Goal: Task Accomplishment & Management: Manage account settings

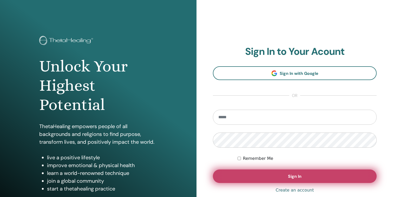
type input "**********"
click at [280, 176] on button "Sign In" at bounding box center [295, 176] width 164 height 14
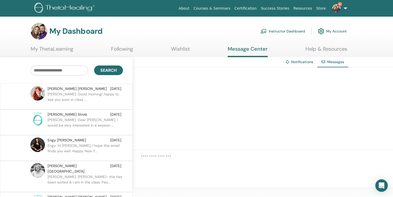
click at [339, 6] on img at bounding box center [336, 8] width 8 height 8
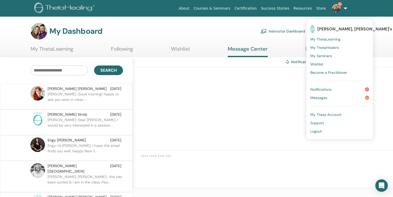
click at [325, 55] on span "My Seminars" at bounding box center [321, 56] width 22 height 5
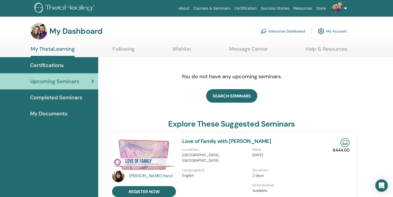
click at [289, 32] on link "Instructor Dashboard" at bounding box center [282, 30] width 45 height 11
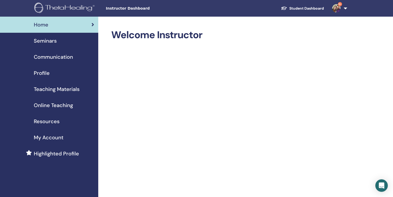
click at [49, 43] on span "Seminars" at bounding box center [45, 41] width 23 height 8
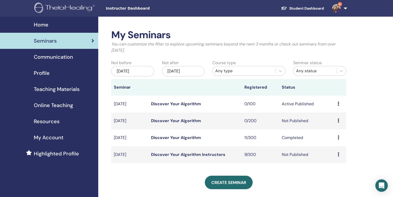
click at [180, 103] on link "Discover Your Algorithm" at bounding box center [176, 103] width 50 height 5
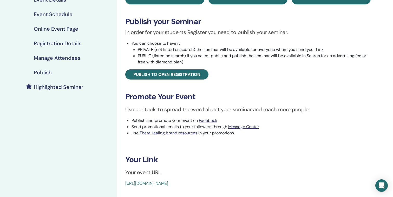
scroll to position [73, 0]
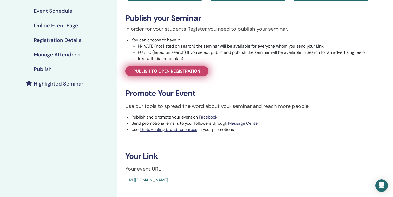
click at [173, 73] on span "Publish to open registration" at bounding box center [166, 70] width 67 height 5
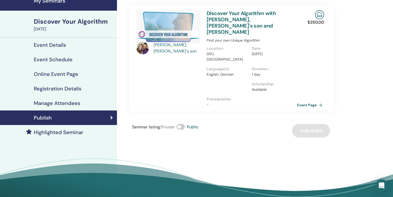
scroll to position [21, 0]
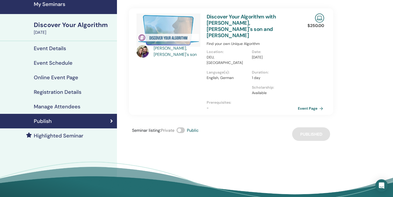
click at [312, 105] on link "Event Page" at bounding box center [311, 109] width 27 height 8
